Goal: Check status: Check status

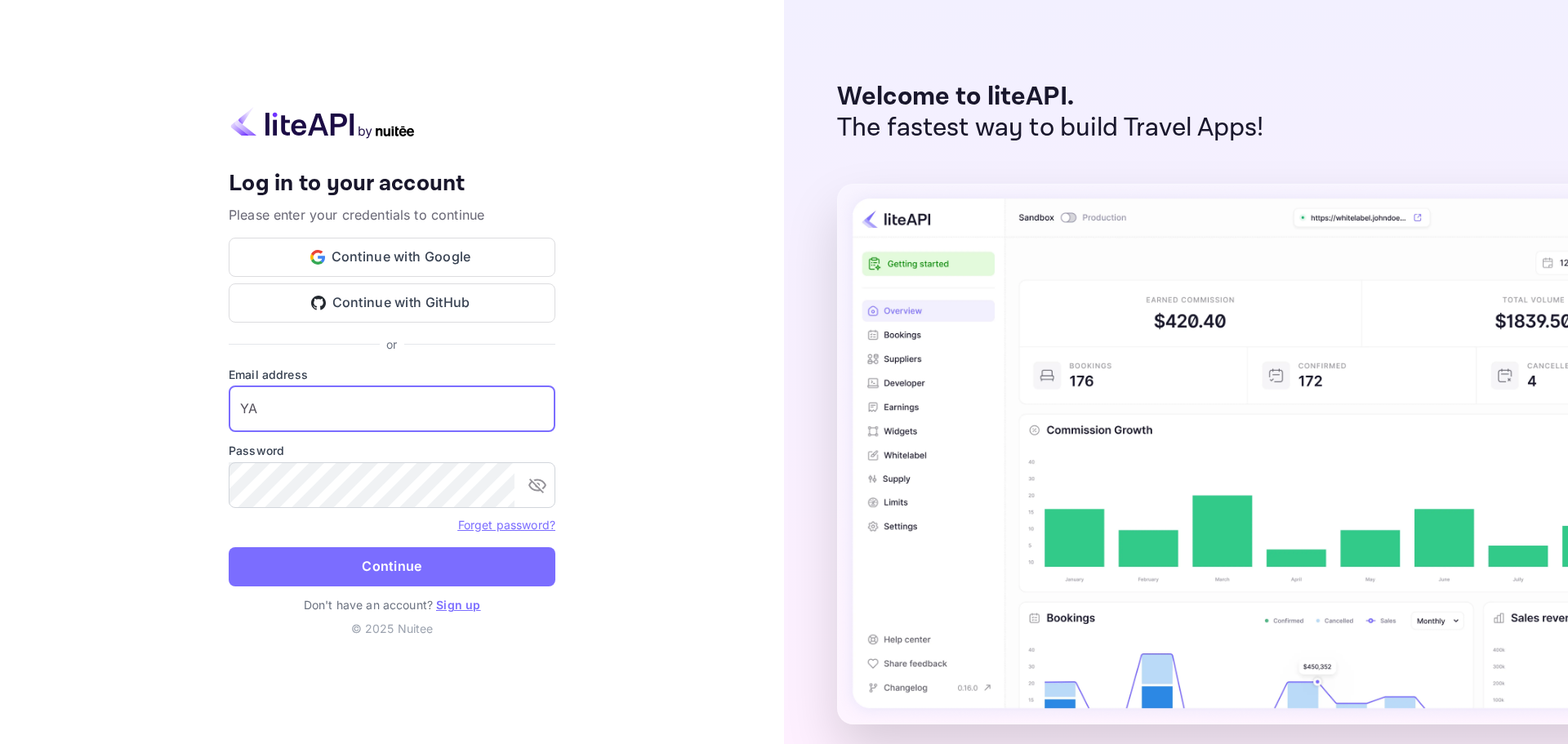
type input "Y"
type input "[EMAIL_ADDRESS][DOMAIN_NAME]"
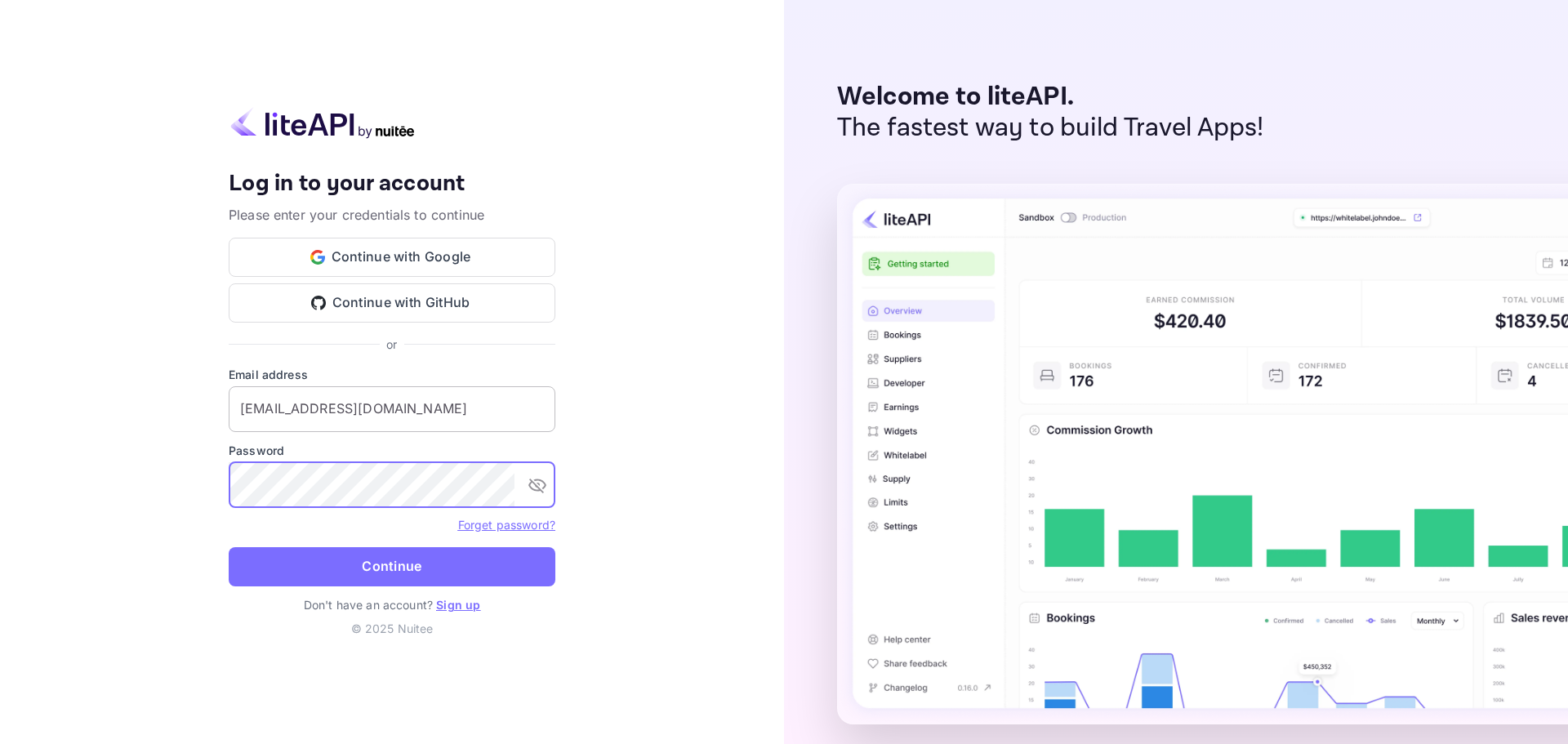
click at [228, 547] on button "Continue" at bounding box center [392, 567] width 326 height 39
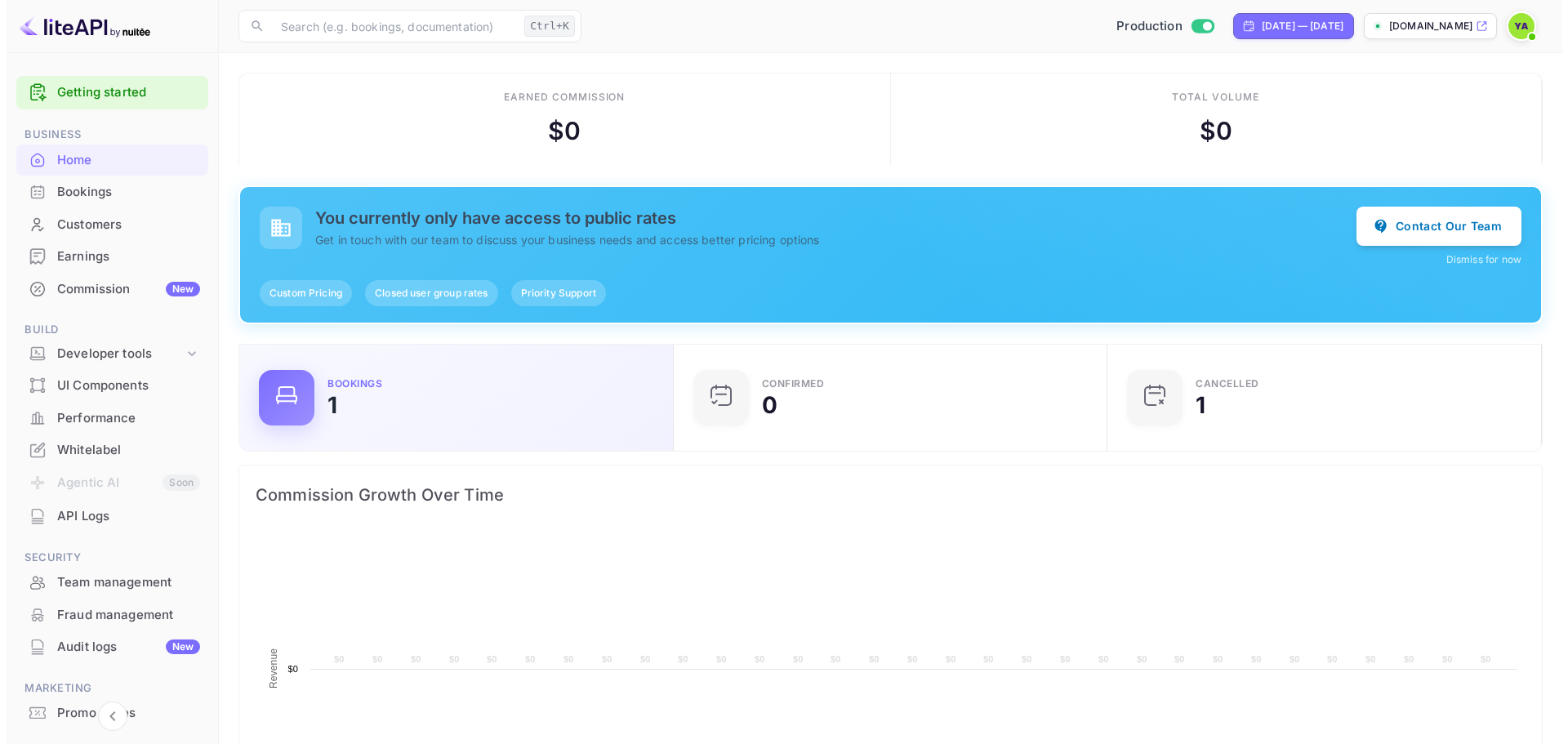
scroll to position [254, 412]
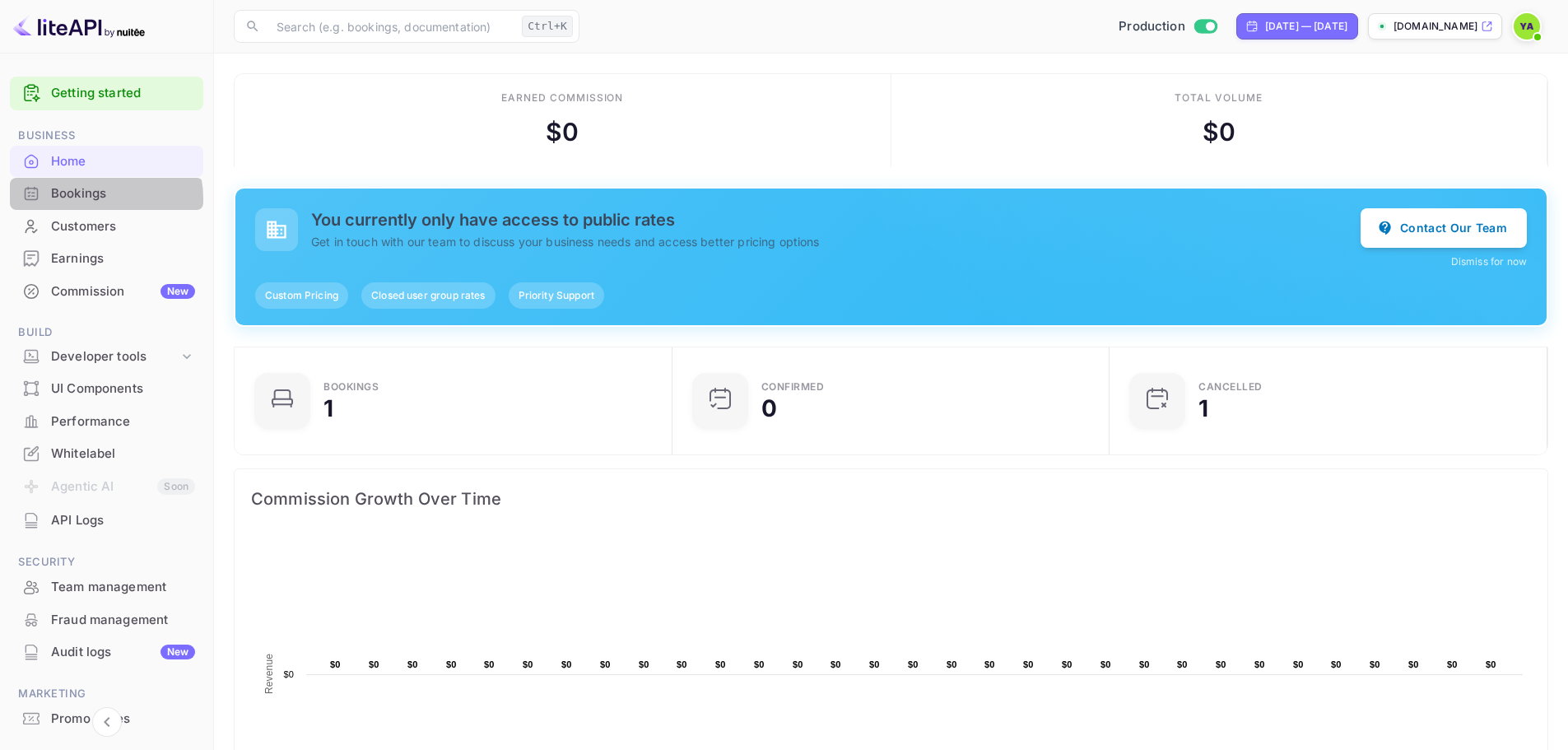
click at [90, 198] on div "Bookings" at bounding box center [123, 194] width 144 height 19
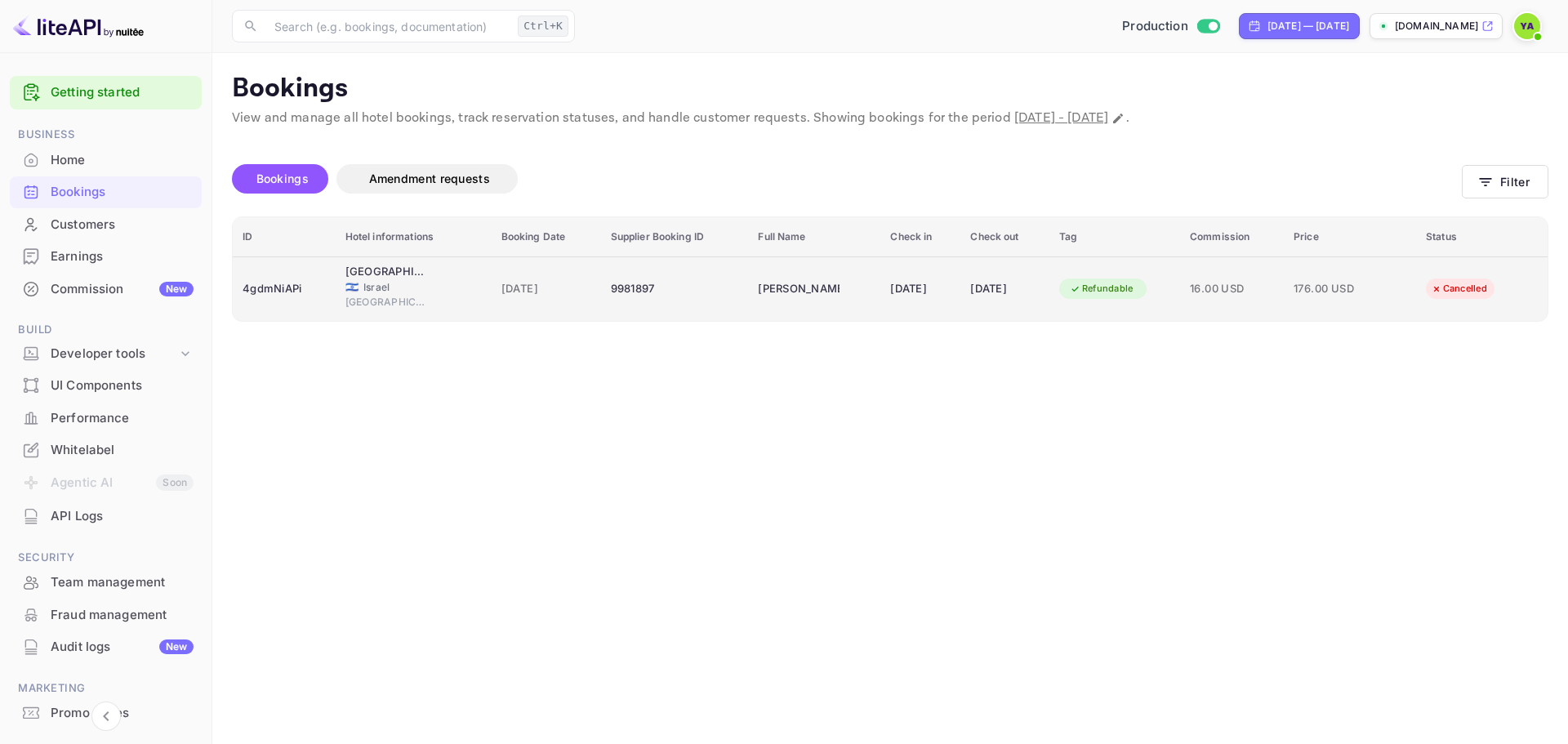
click at [1109, 289] on div "Refundable" at bounding box center [1101, 289] width 85 height 20
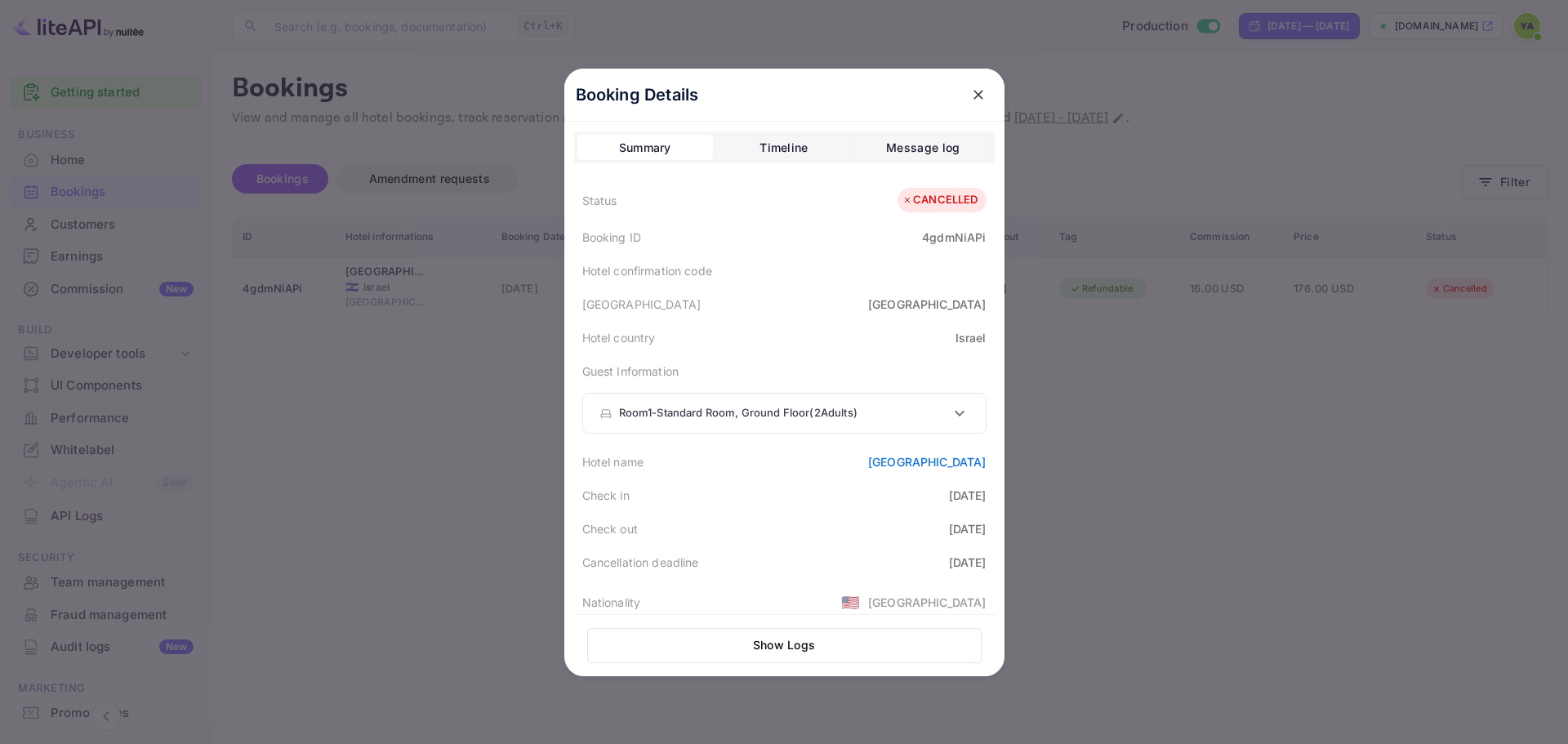
click at [765, 141] on div "Timeline" at bounding box center [784, 147] width 49 height 19
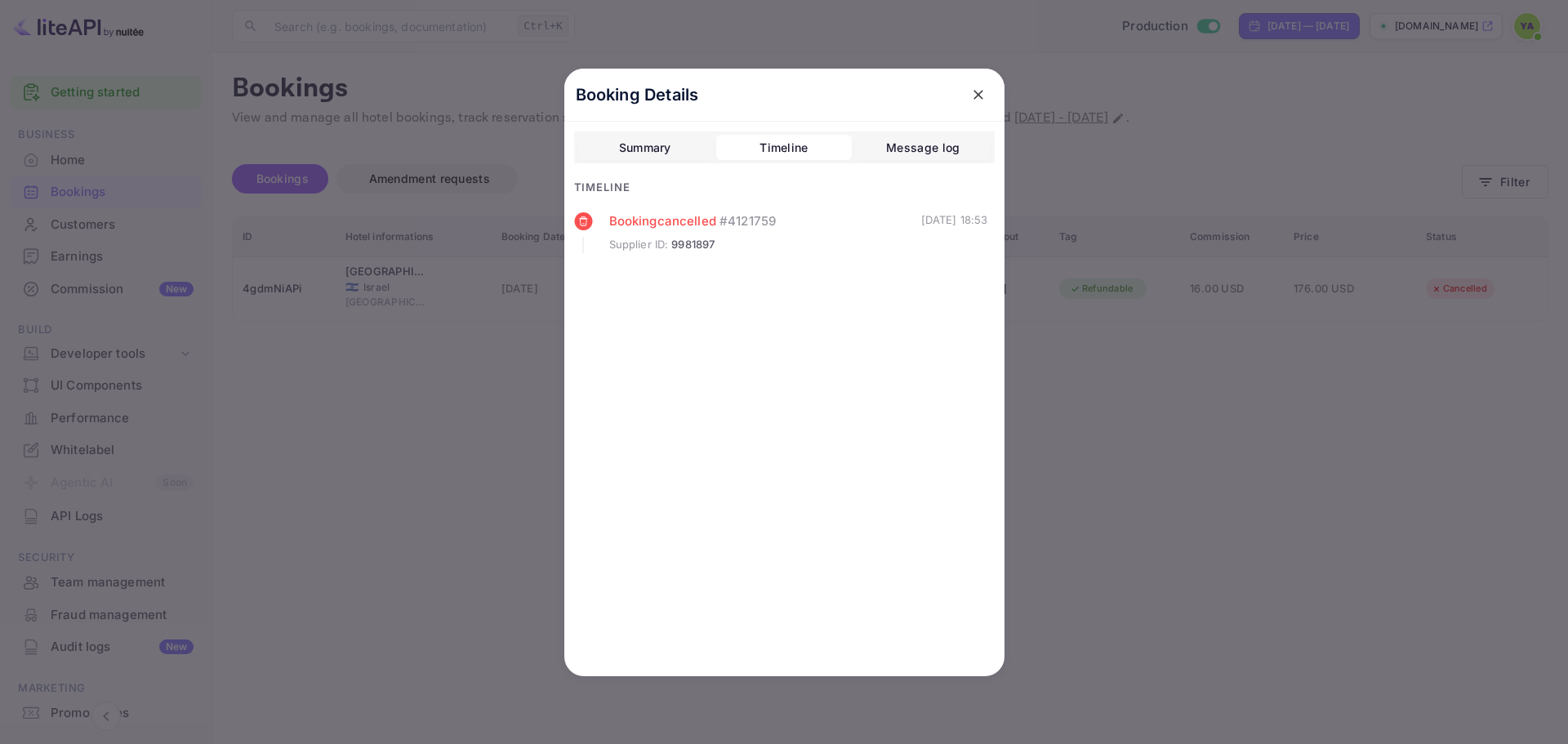
click at [887, 152] on div "Message log" at bounding box center [923, 147] width 74 height 19
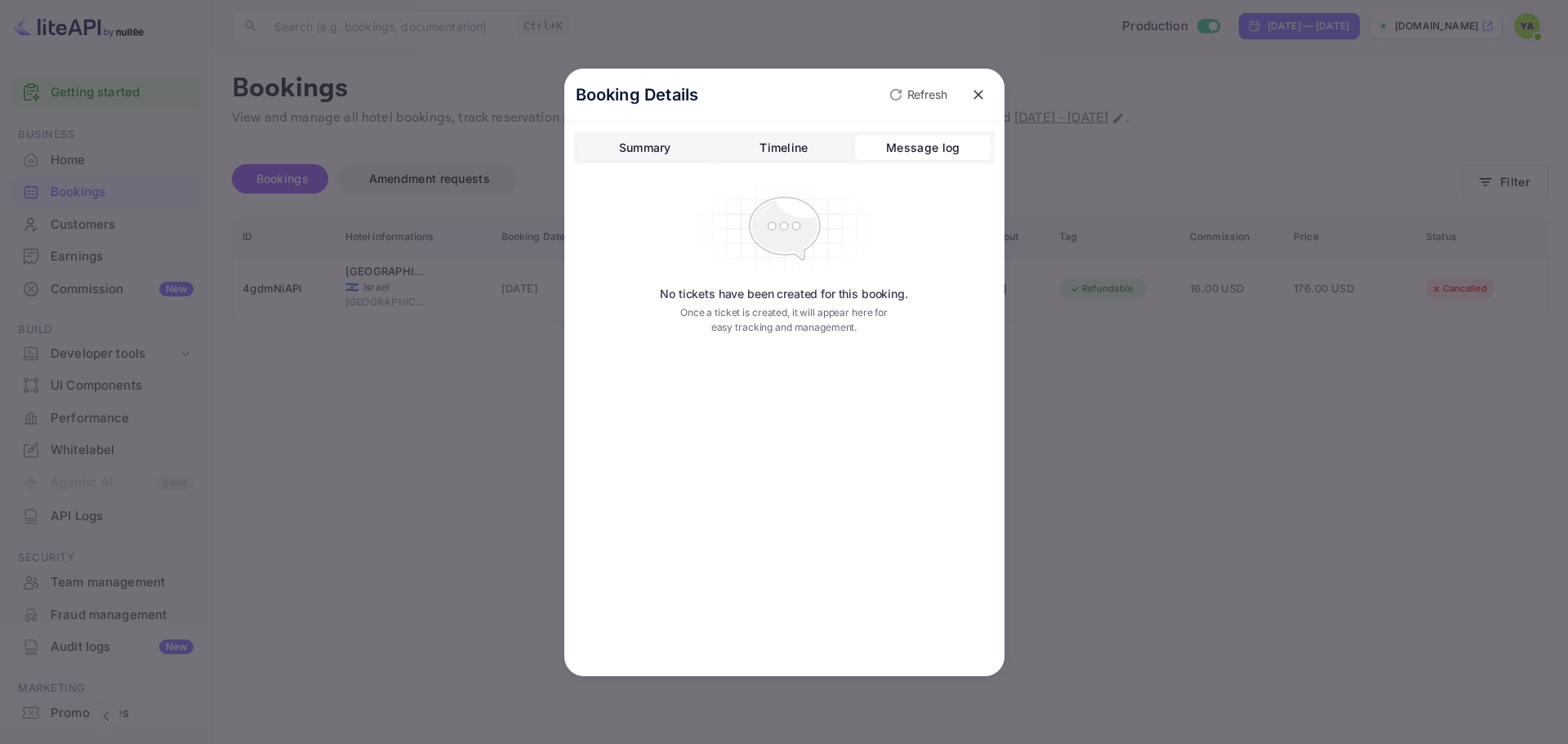
click at [831, 152] on button "Timeline" at bounding box center [784, 147] width 136 height 26
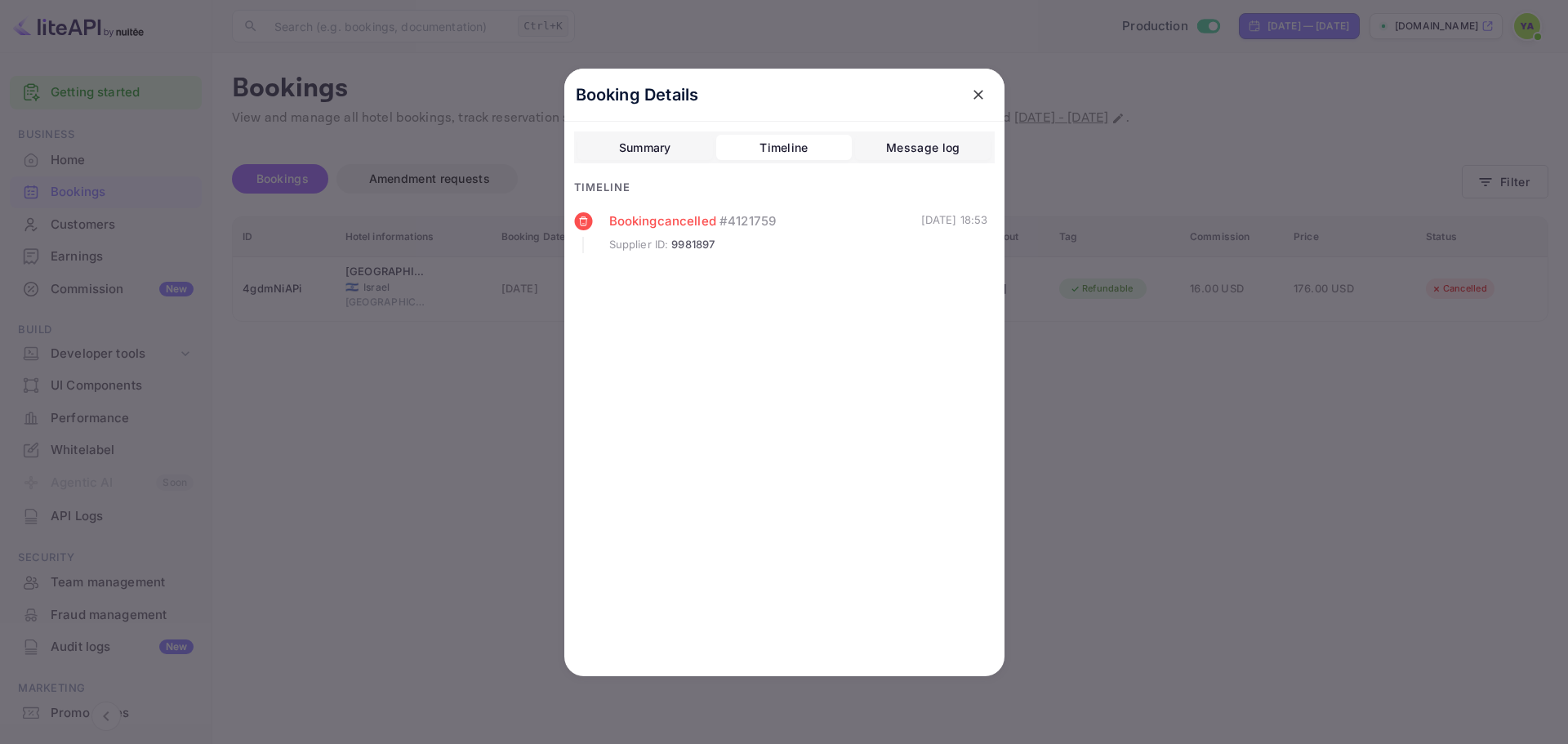
click at [665, 148] on div "Summary" at bounding box center [645, 147] width 52 height 19
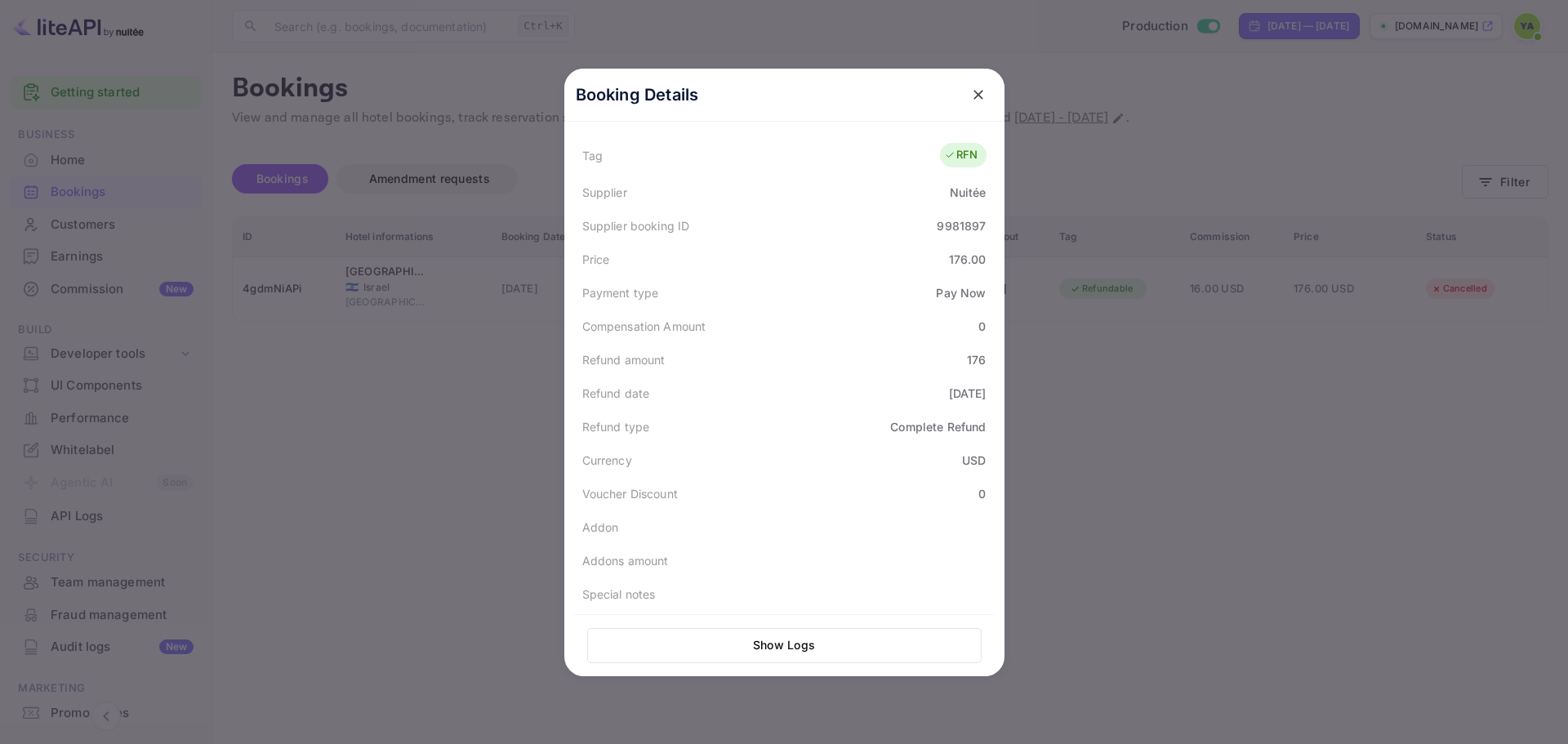
scroll to position [493, 0]
click at [760, 646] on button "Show Logs" at bounding box center [784, 645] width 394 height 35
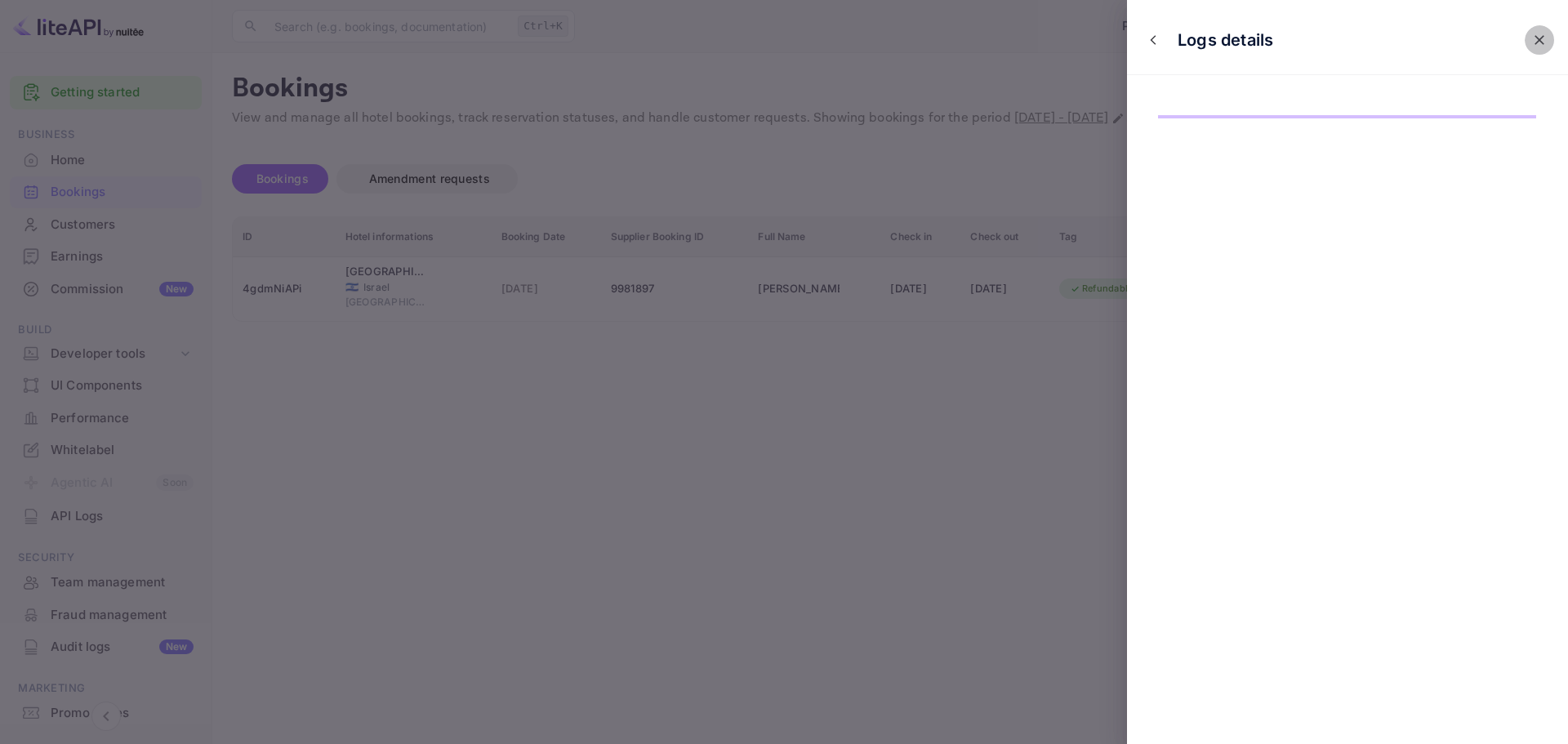
click at [1536, 43] on icon "close" at bounding box center [1540, 40] width 17 height 17
